Goal: Task Accomplishment & Management: Manage account settings

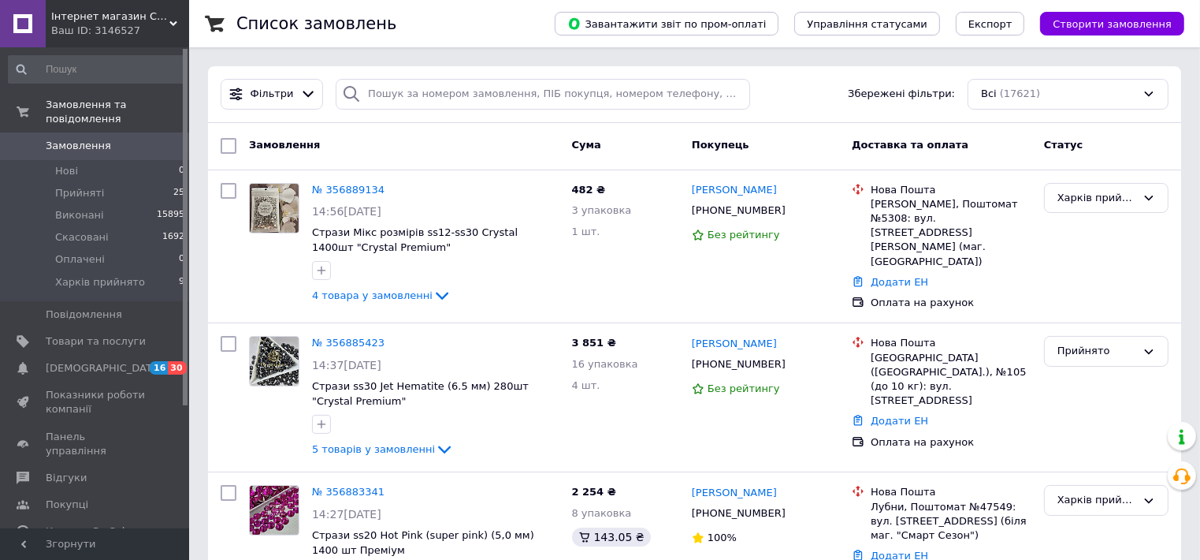
click at [172, 20] on icon at bounding box center [173, 24] width 8 height 8
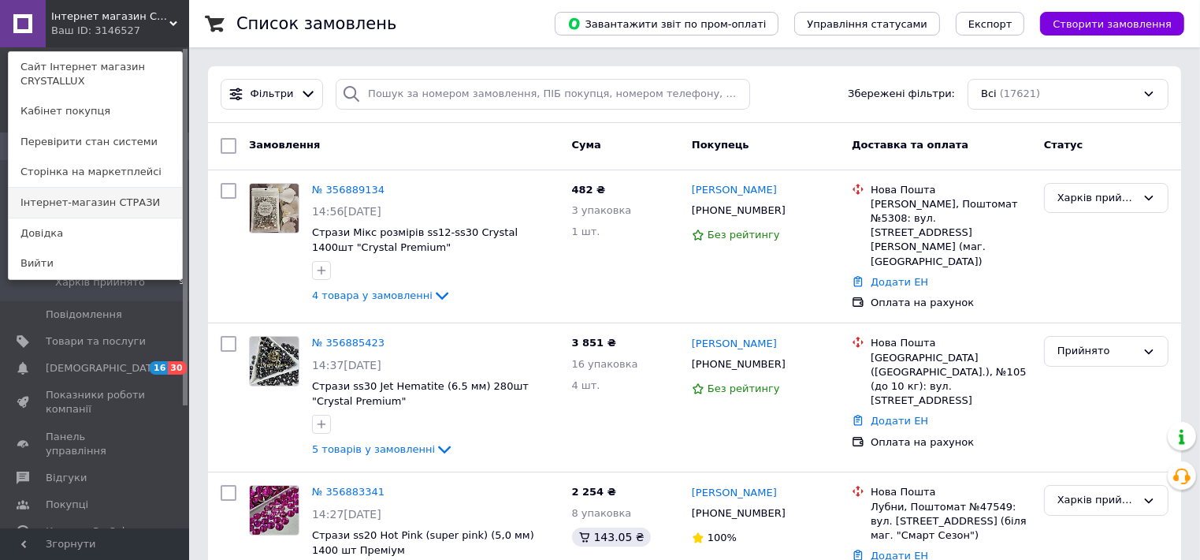
click at [152, 204] on link "Інтернет-магазин СТРАЗИ" at bounding box center [95, 203] width 173 height 30
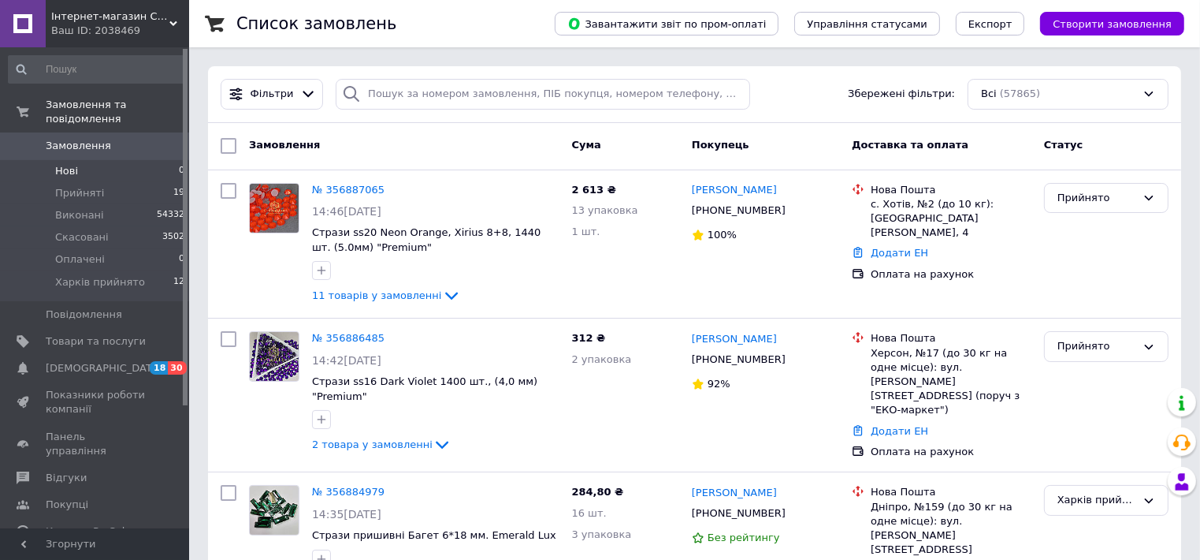
click at [69, 164] on span "Нові" at bounding box center [66, 171] width 23 height 14
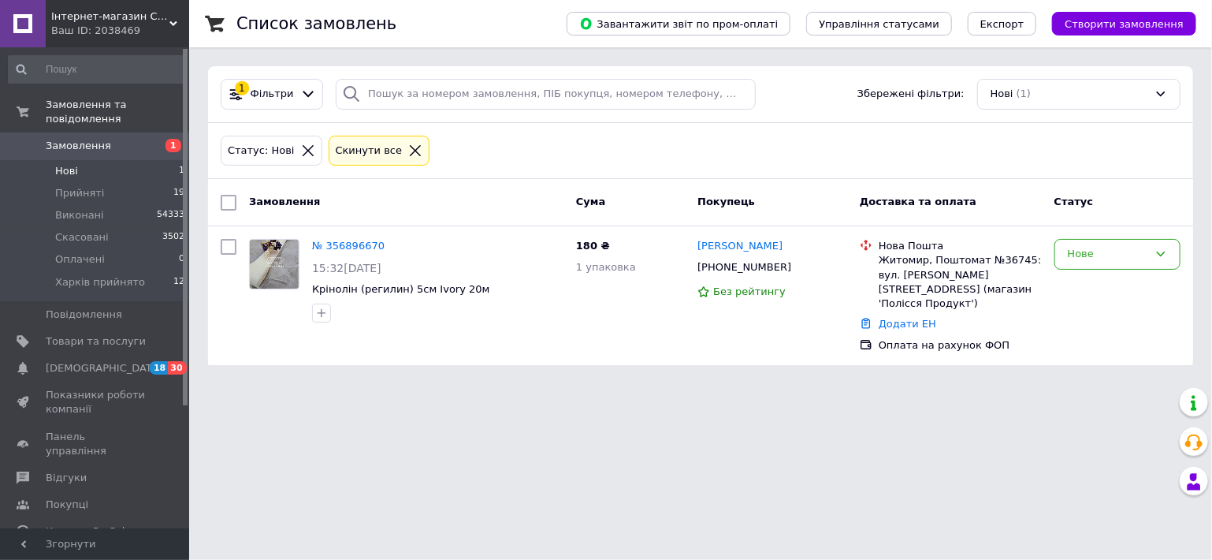
click at [112, 139] on span "Замовлення" at bounding box center [96, 146] width 100 height 14
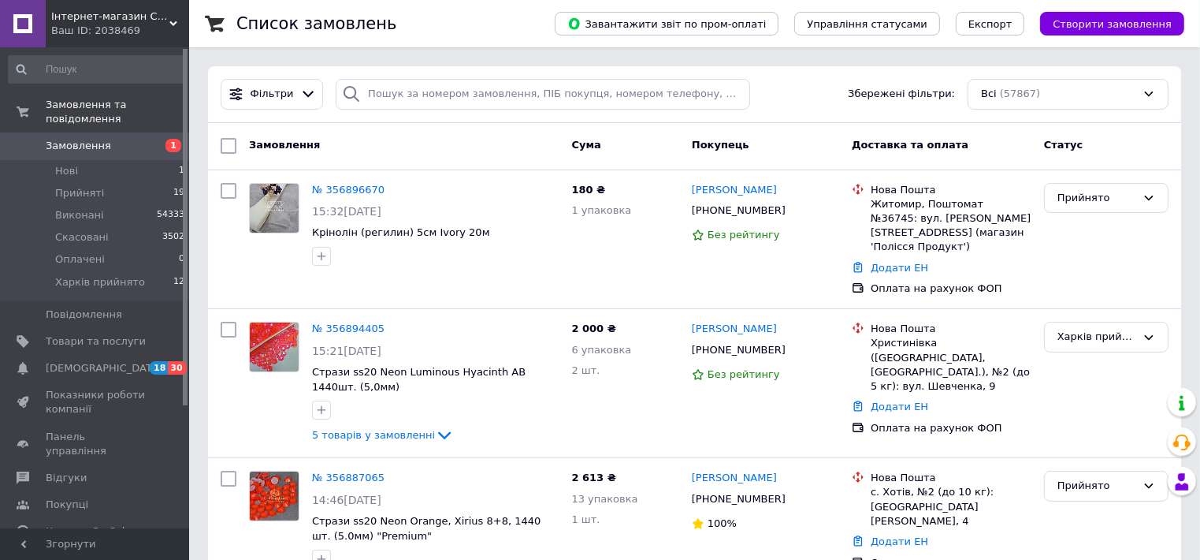
click at [180, 19] on div "Інтернет-магазин СТРАЗИ Ваш ID: 2038469" at bounding box center [117, 23] width 143 height 47
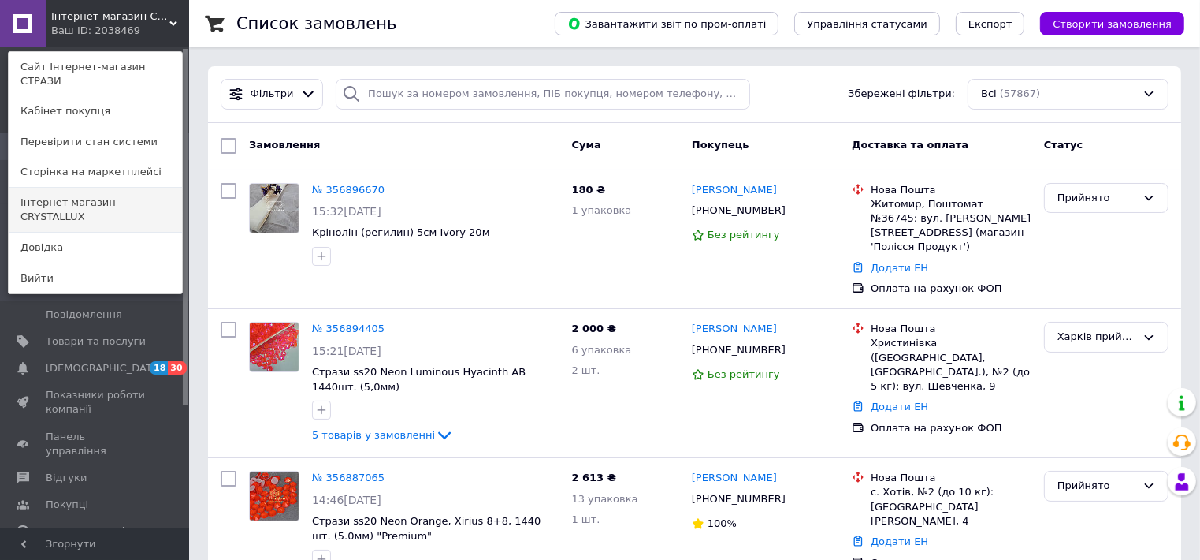
click at [156, 188] on link "Інтернет магазин CRYSTALLUX" at bounding box center [95, 210] width 173 height 44
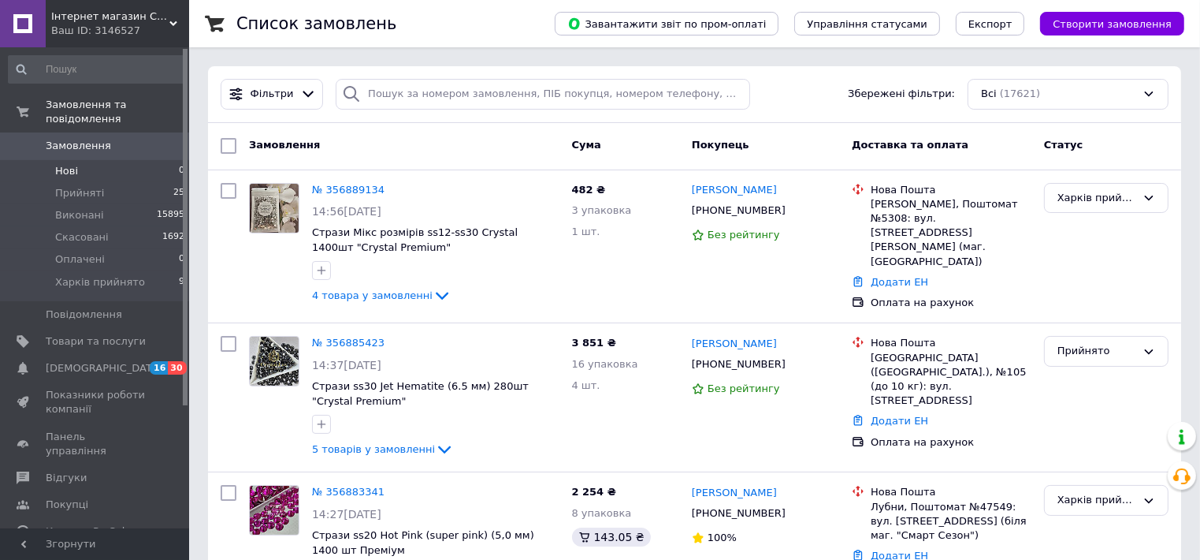
click at [72, 164] on span "Нові" at bounding box center [66, 171] width 23 height 14
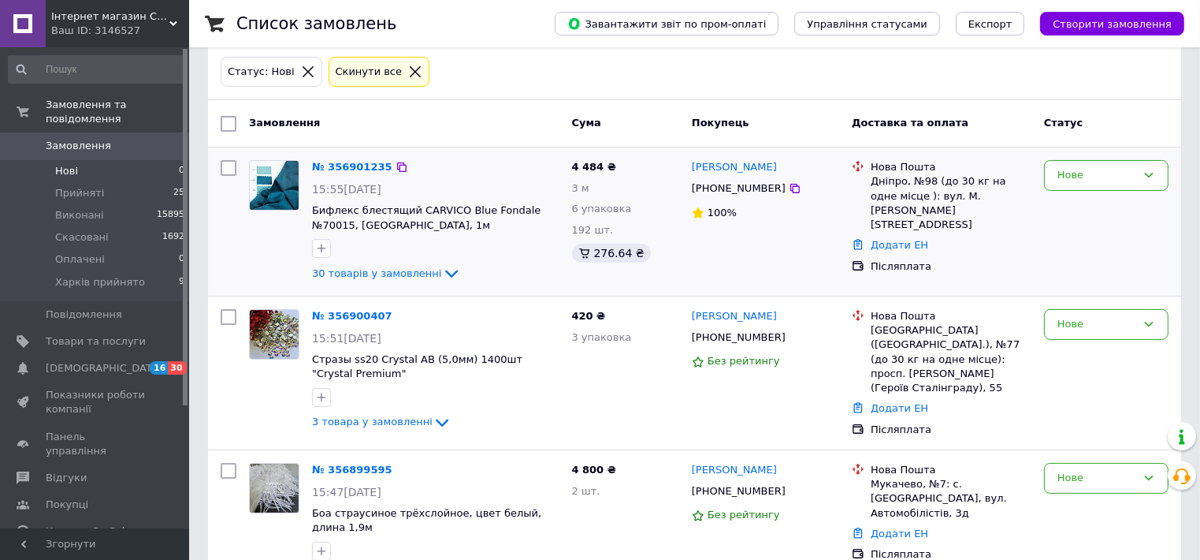
scroll to position [104, 0]
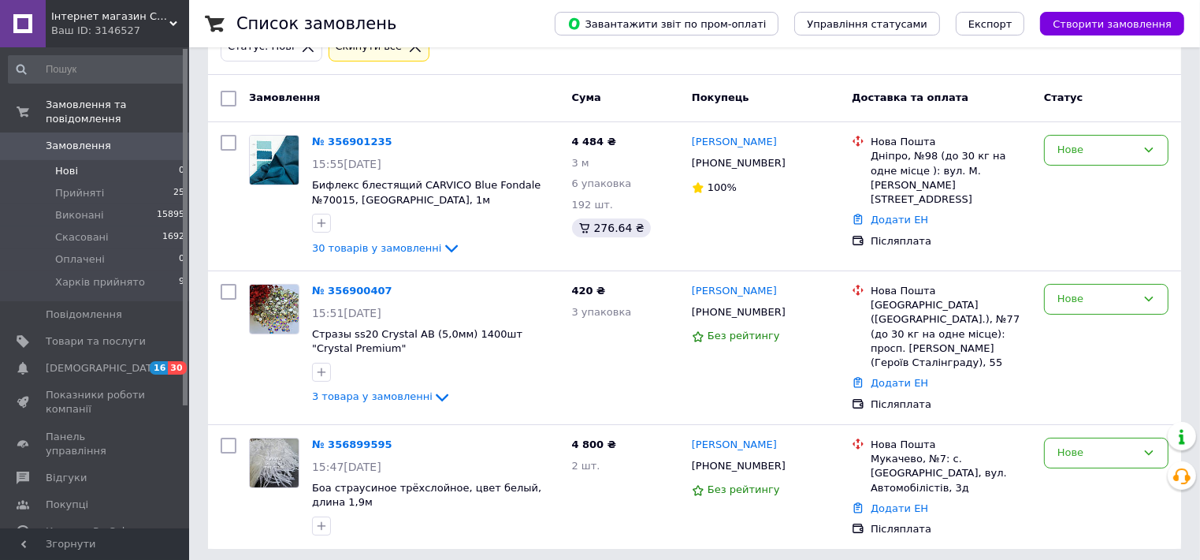
click at [61, 164] on span "Нові" at bounding box center [66, 171] width 23 height 14
click at [170, 20] on icon at bounding box center [173, 24] width 8 height 8
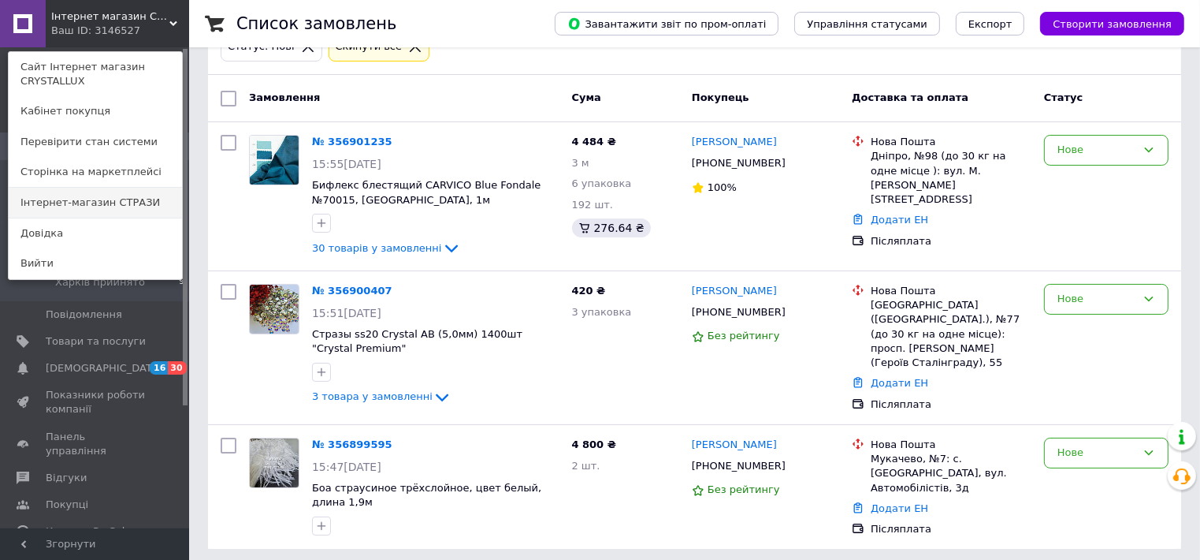
click at [136, 199] on link "Інтернет-магазин СТРАЗИ" at bounding box center [95, 203] width 173 height 30
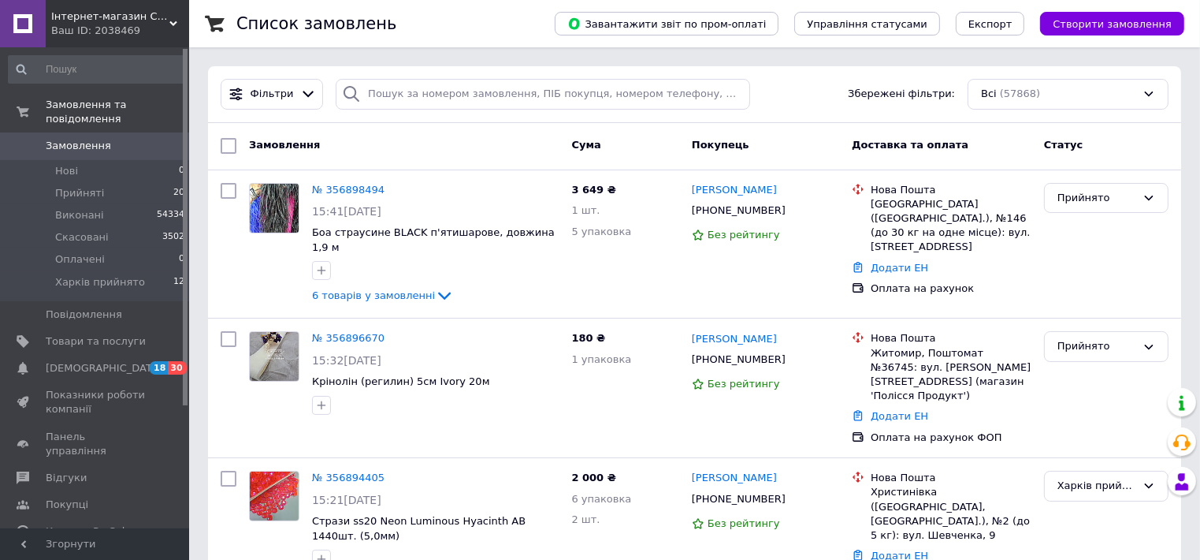
click at [175, 18] on div "Інтернет-магазин СТРАЗИ Ваш ID: 2038469" at bounding box center [117, 23] width 143 height 47
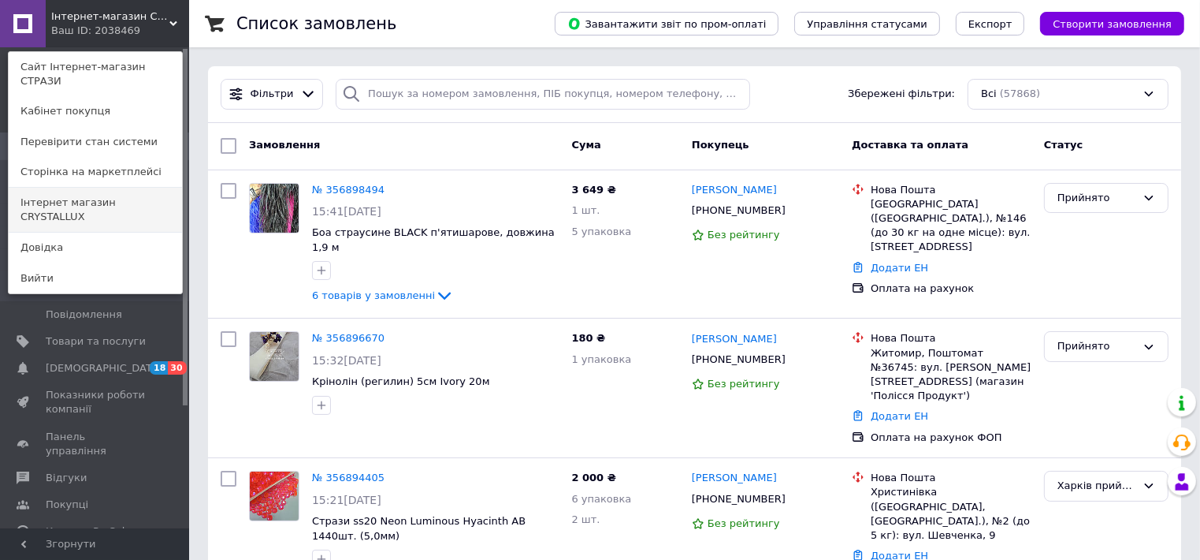
click at [155, 193] on link "Інтернет магазин CRYSTALLUX" at bounding box center [95, 210] width 173 height 44
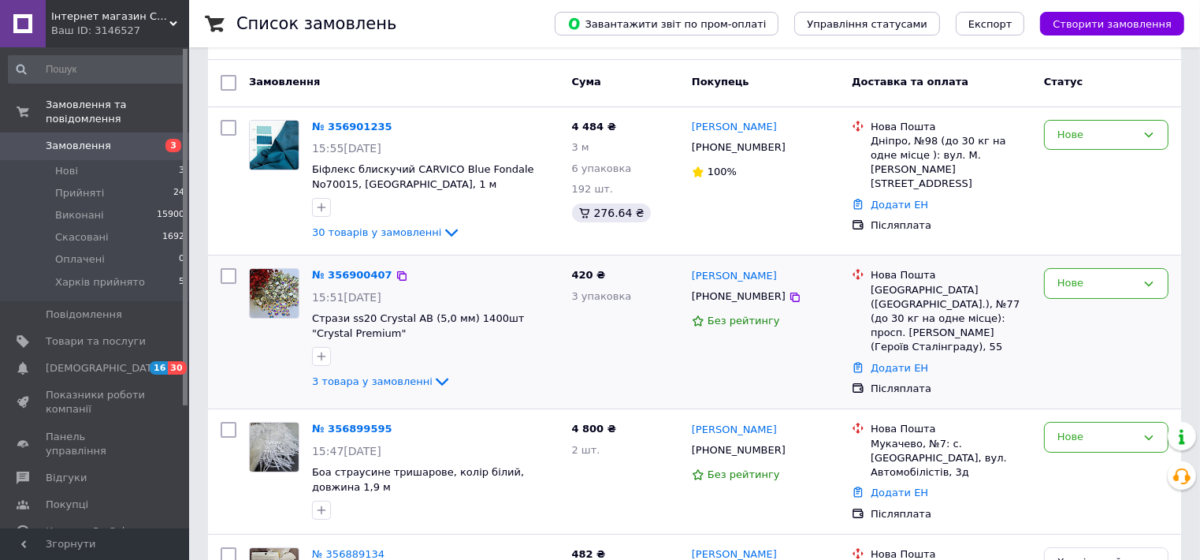
scroll to position [158, 0]
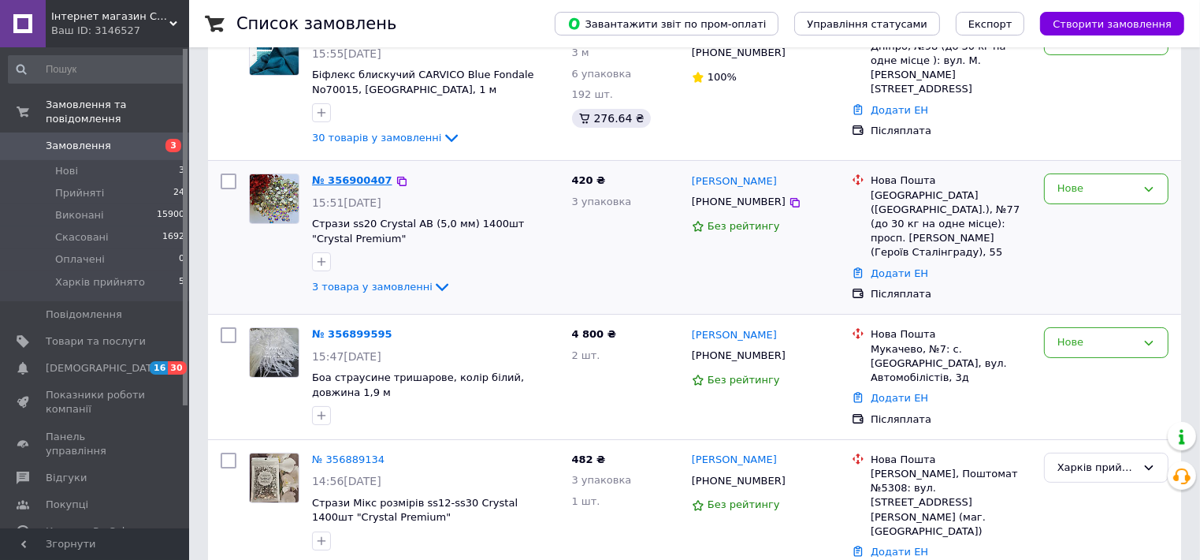
click at [363, 179] on link "№ 356900407" at bounding box center [352, 180] width 80 height 12
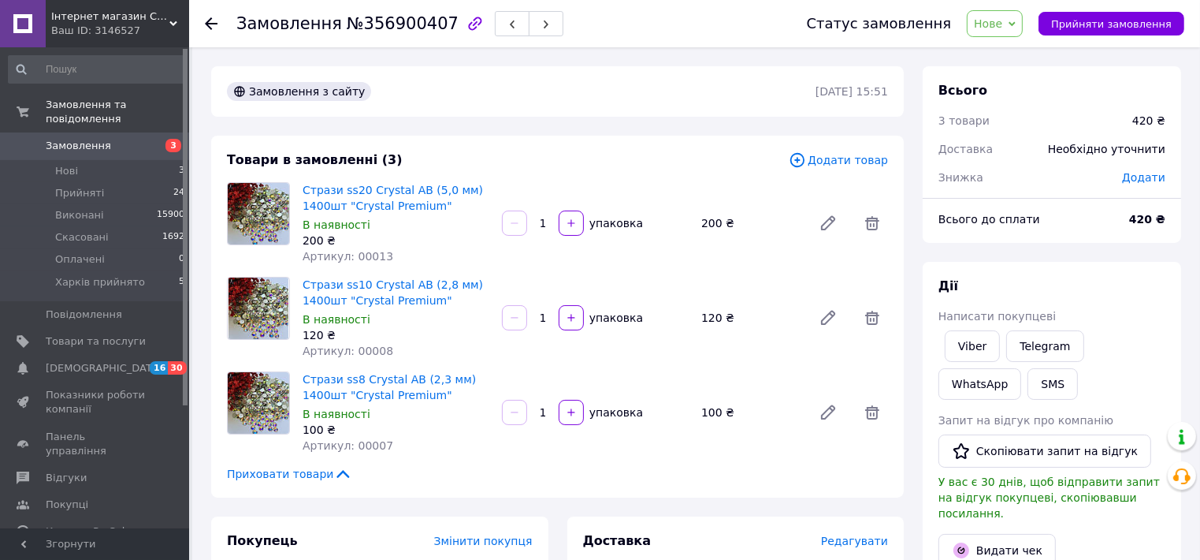
click at [1016, 24] on icon at bounding box center [1012, 23] width 7 height 7
click at [1024, 51] on li "Прийнято" at bounding box center [1021, 55] width 106 height 24
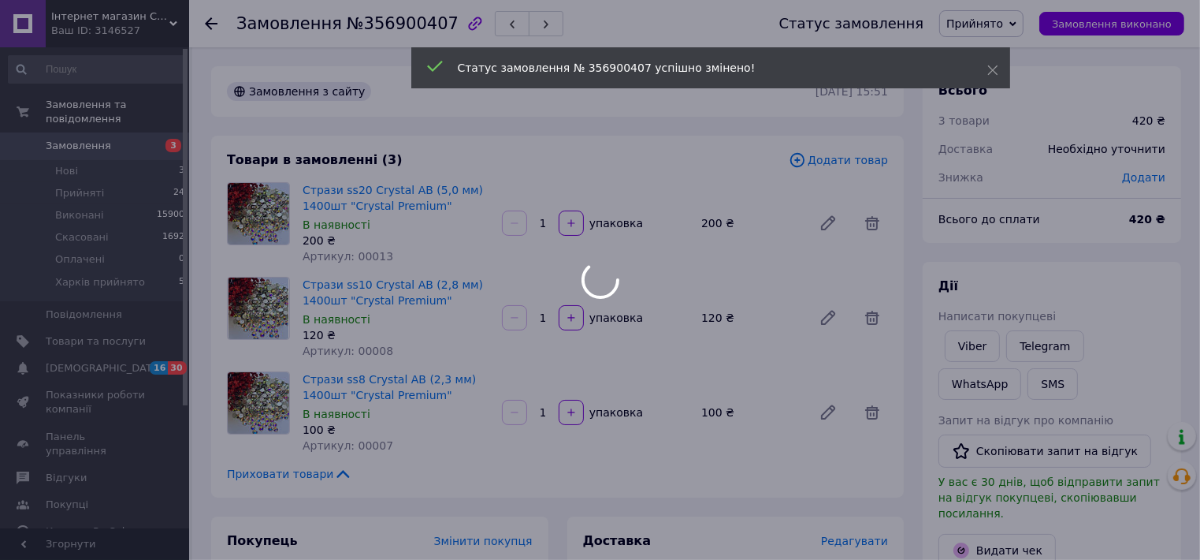
type input "2"
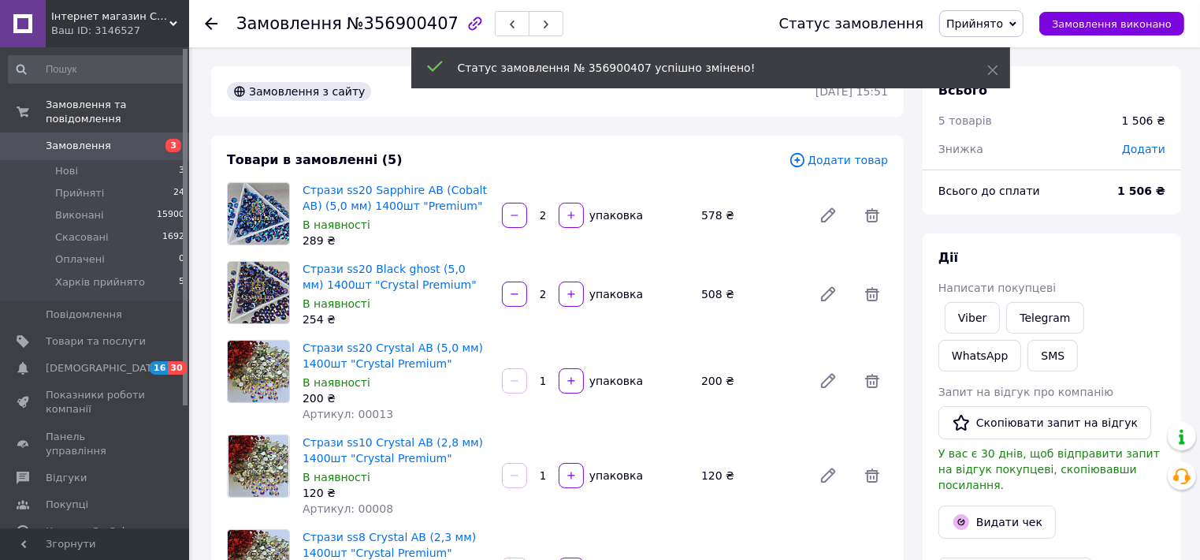
click at [73, 139] on span "Замовлення" at bounding box center [78, 146] width 65 height 14
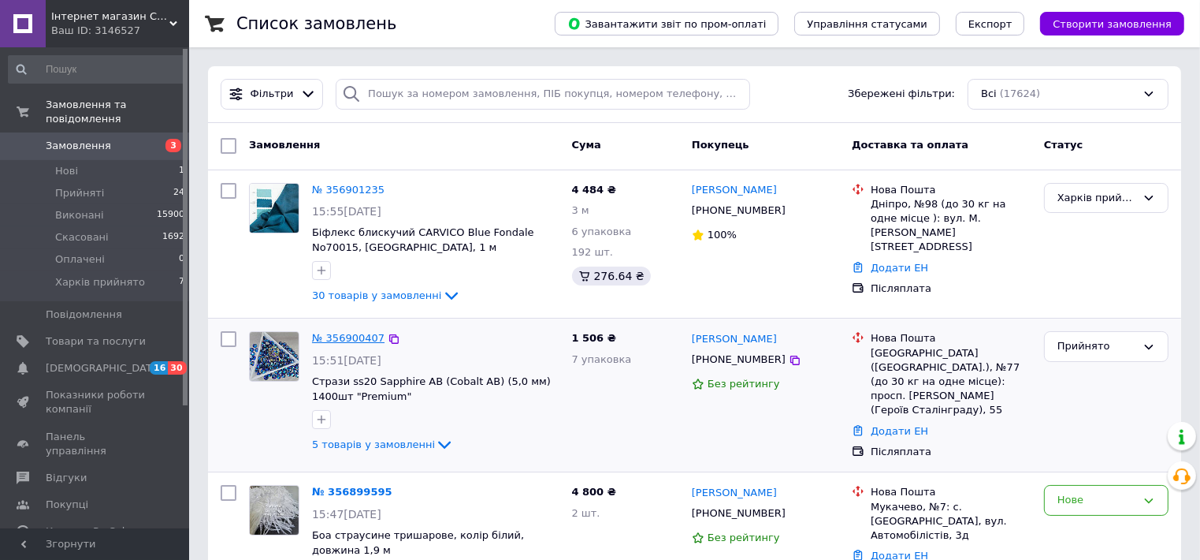
click at [361, 337] on link "№ 356900407" at bounding box center [348, 338] width 73 height 12
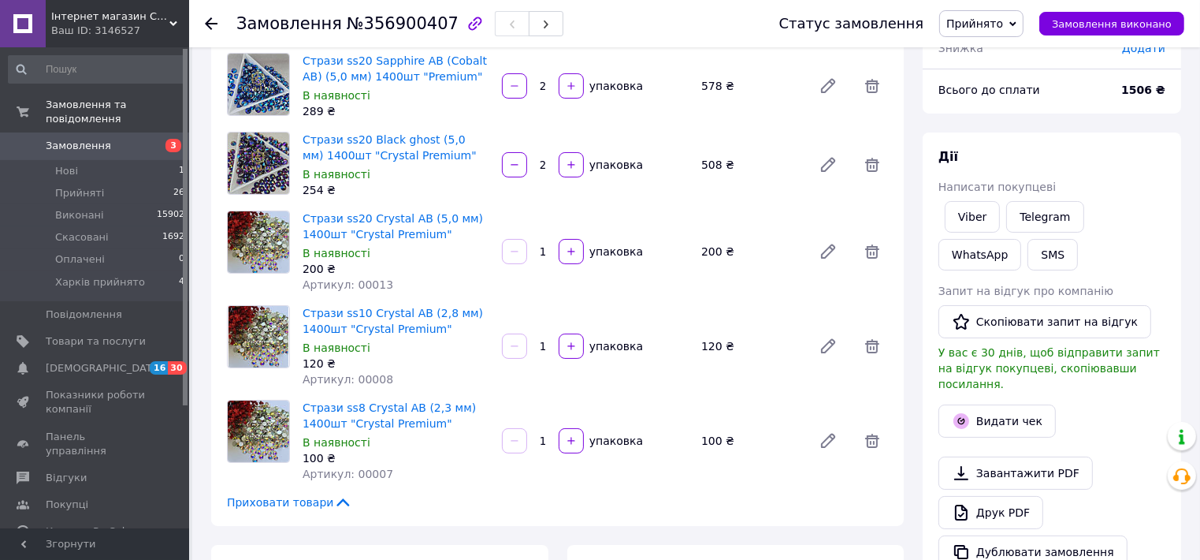
scroll to position [158, 0]
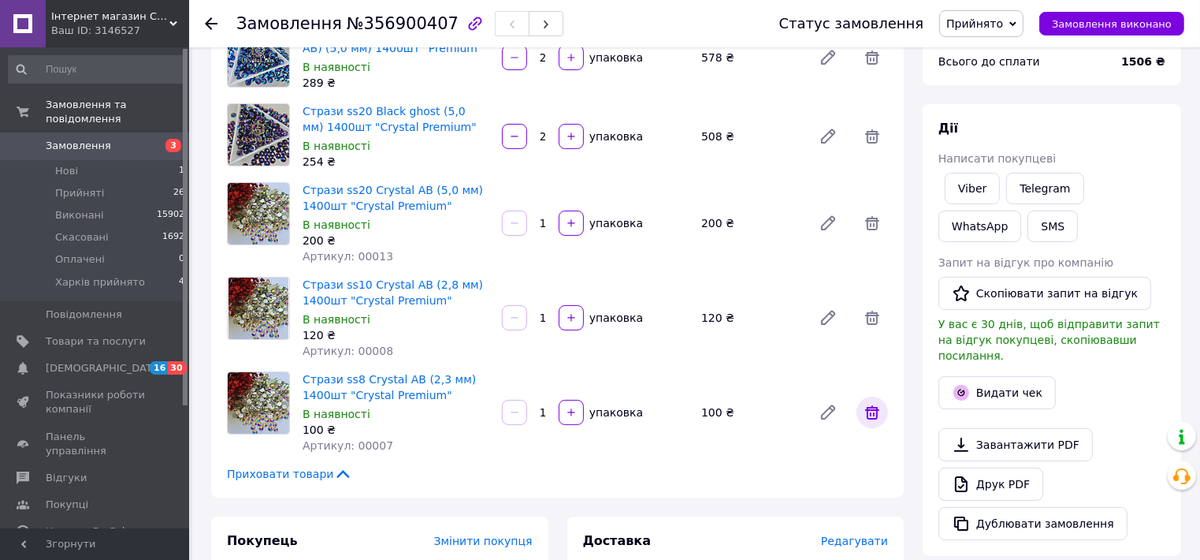
click at [876, 413] on icon at bounding box center [872, 412] width 19 height 19
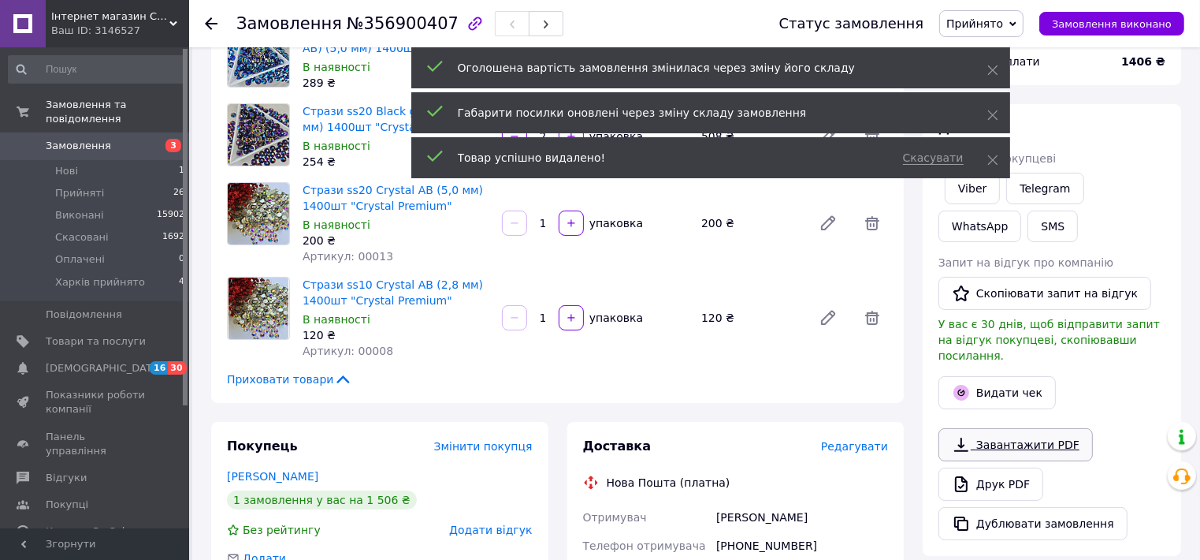
scroll to position [315, 0]
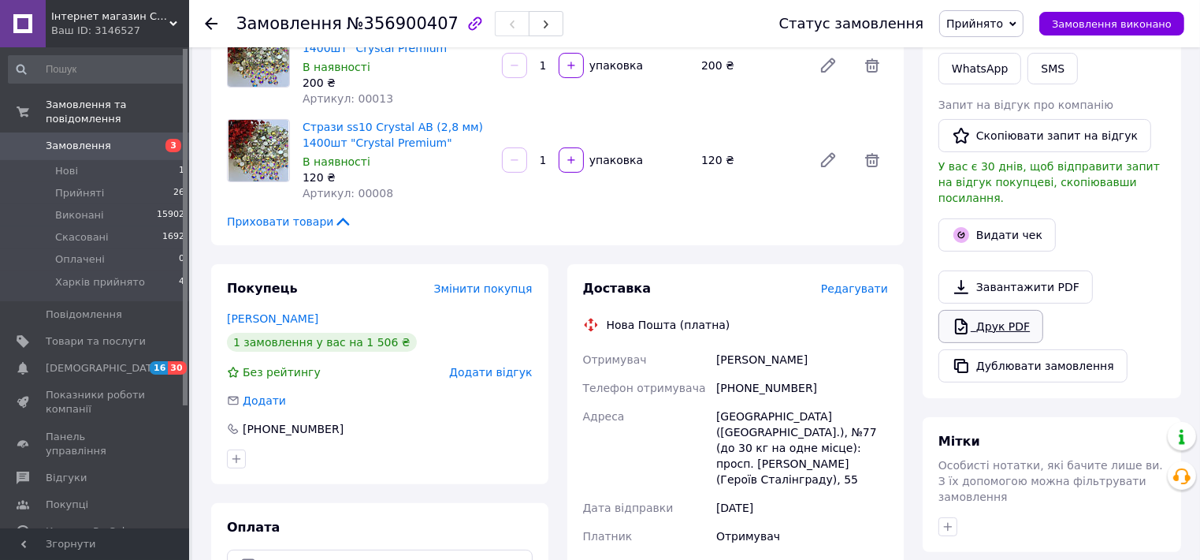
click at [1003, 314] on link "Друк PDF" at bounding box center [991, 326] width 105 height 33
click at [83, 139] on span "Замовлення" at bounding box center [78, 146] width 65 height 14
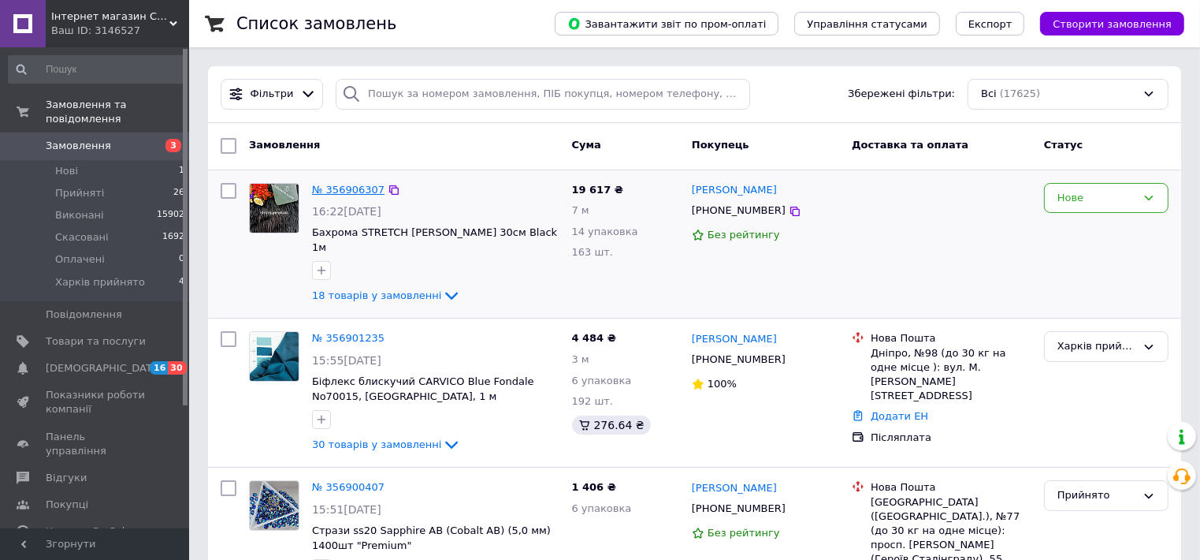
click at [334, 188] on link "№ 356906307" at bounding box center [348, 190] width 73 height 12
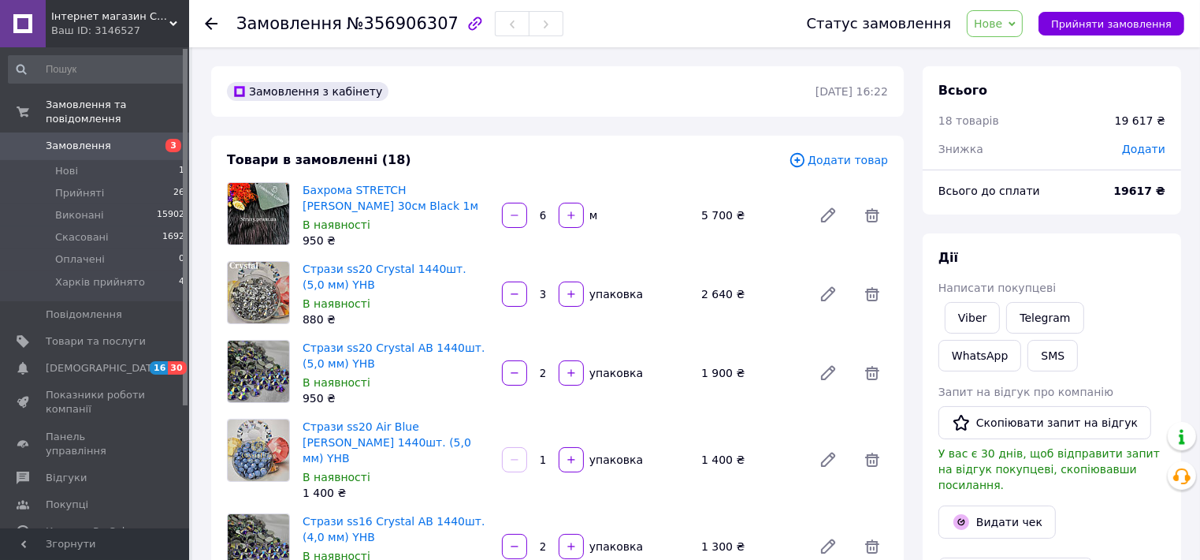
click at [1023, 30] on span "Нове" at bounding box center [995, 23] width 56 height 27
click at [1029, 101] on li "Скасовано" at bounding box center [1021, 103] width 106 height 24
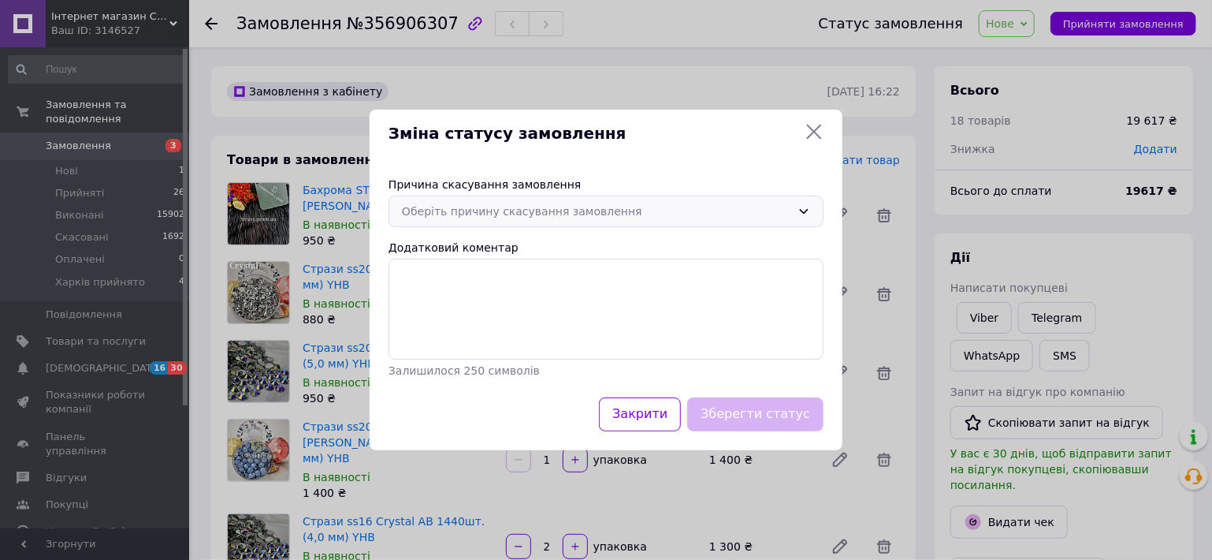
click at [802, 210] on icon at bounding box center [804, 211] width 9 height 5
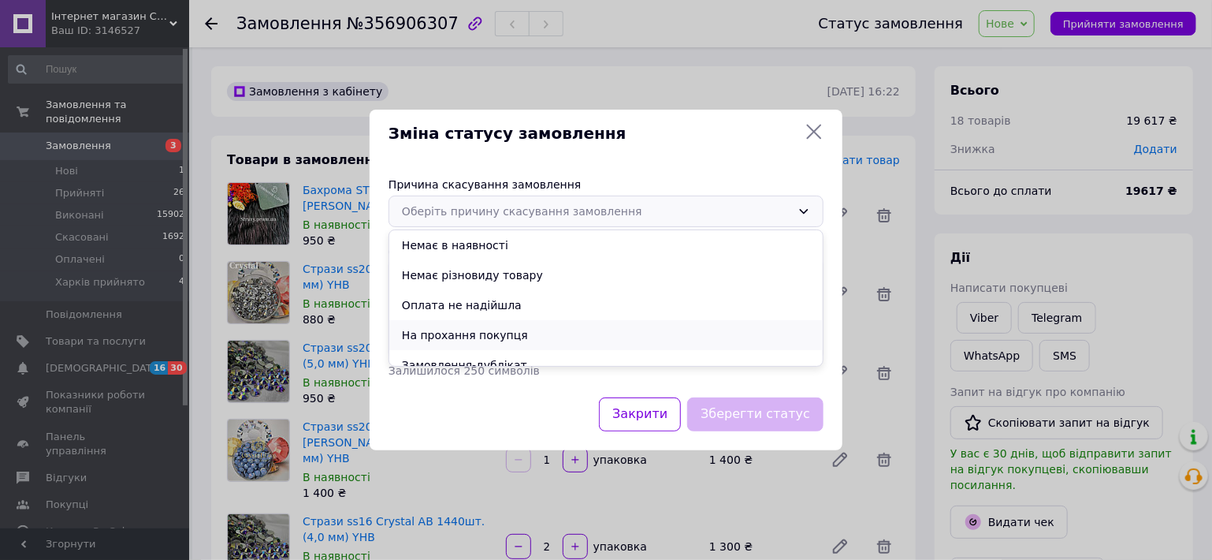
click at [599, 337] on li "На прохання покупця" at bounding box center [605, 335] width 433 height 30
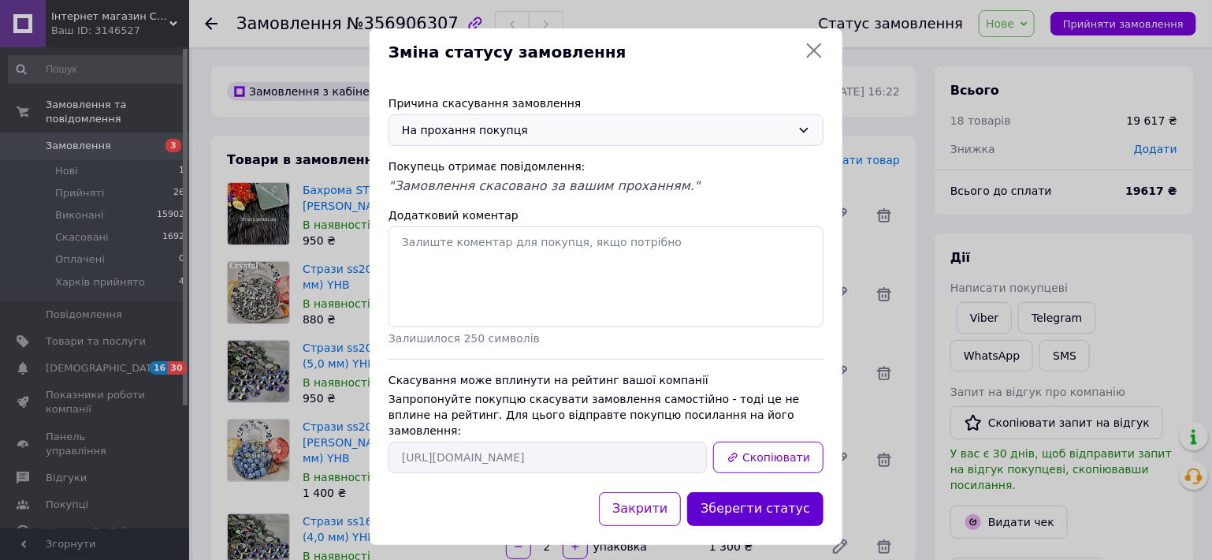
click at [772, 494] on button "Зберегти статус" at bounding box center [755, 509] width 136 height 34
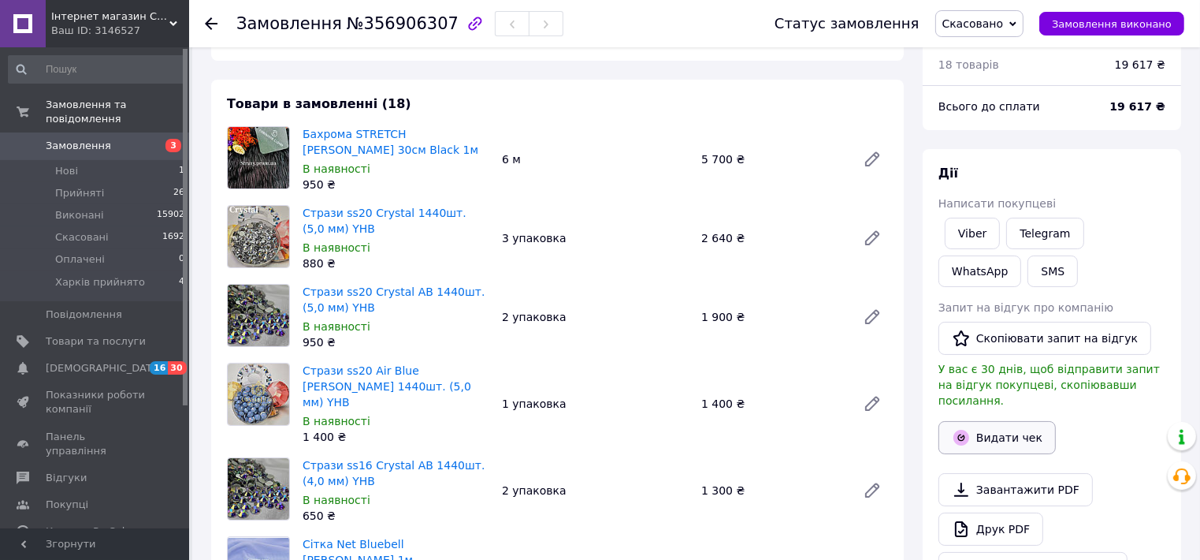
scroll to position [158, 0]
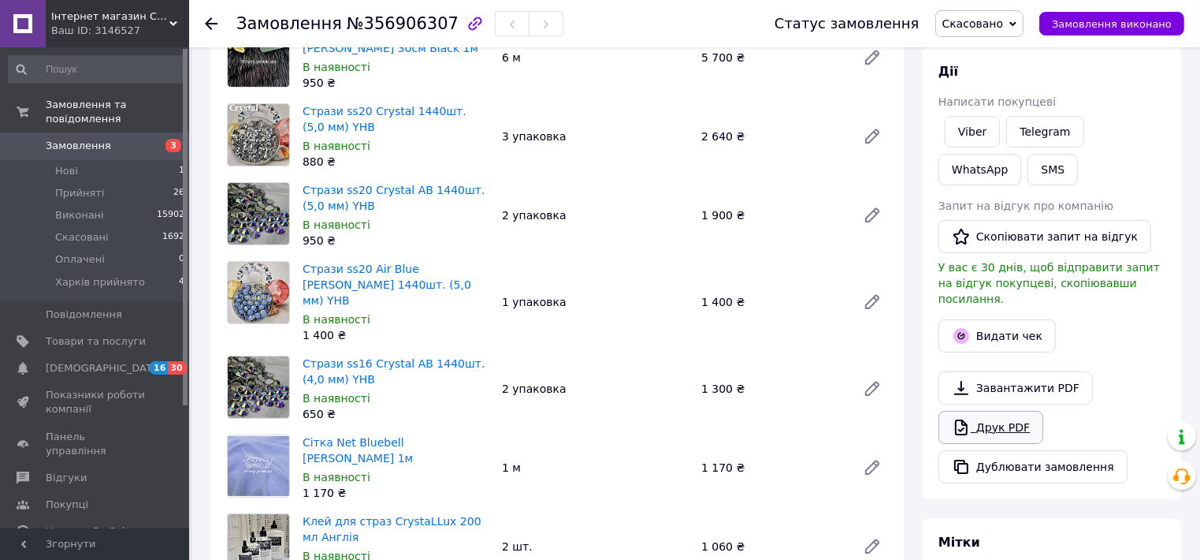
click at [999, 411] on link "Друк PDF" at bounding box center [991, 427] width 105 height 33
